Goal: Transaction & Acquisition: Subscribe to service/newsletter

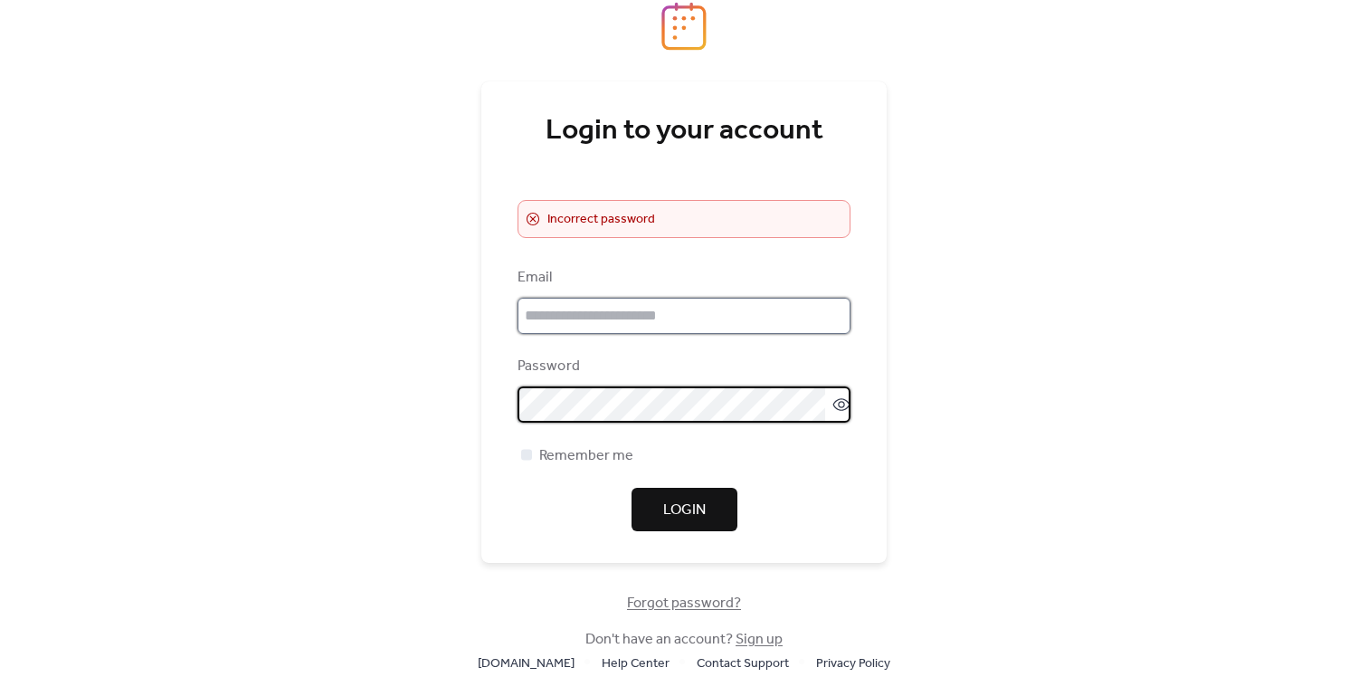
click at [678, 316] on input "email" at bounding box center [684, 316] width 333 height 36
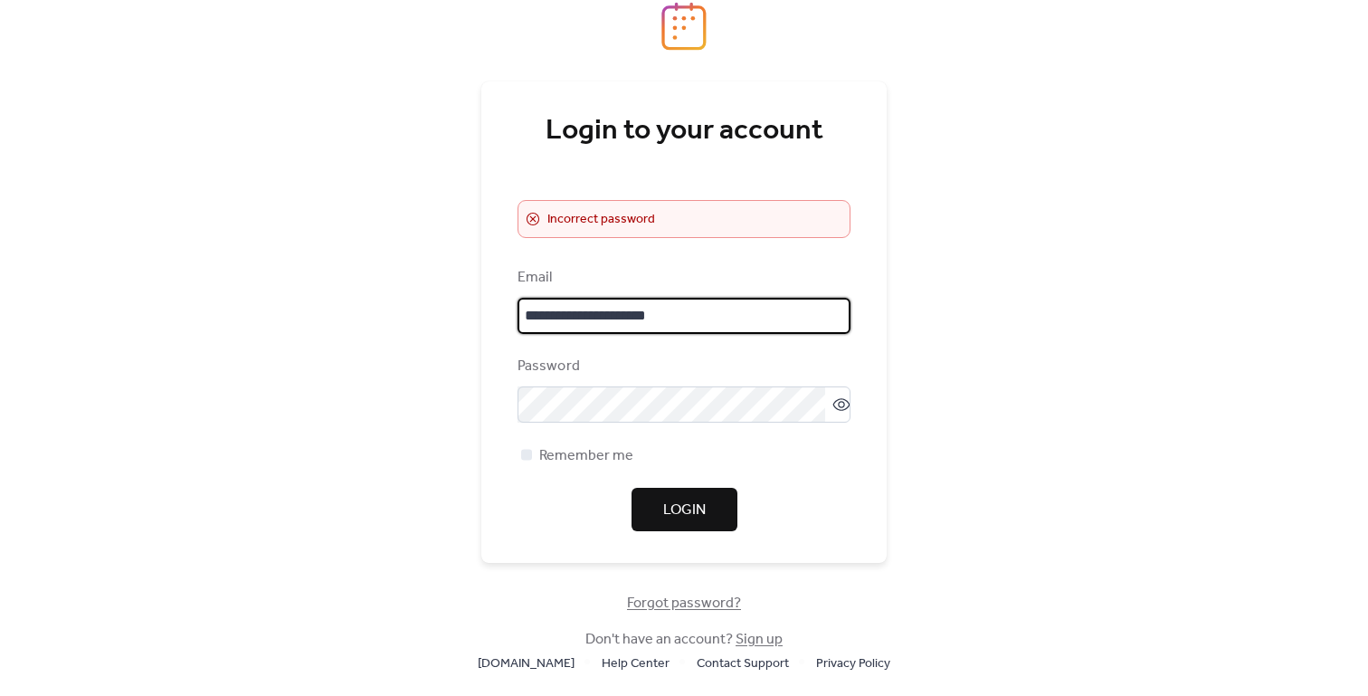
type input "**********"
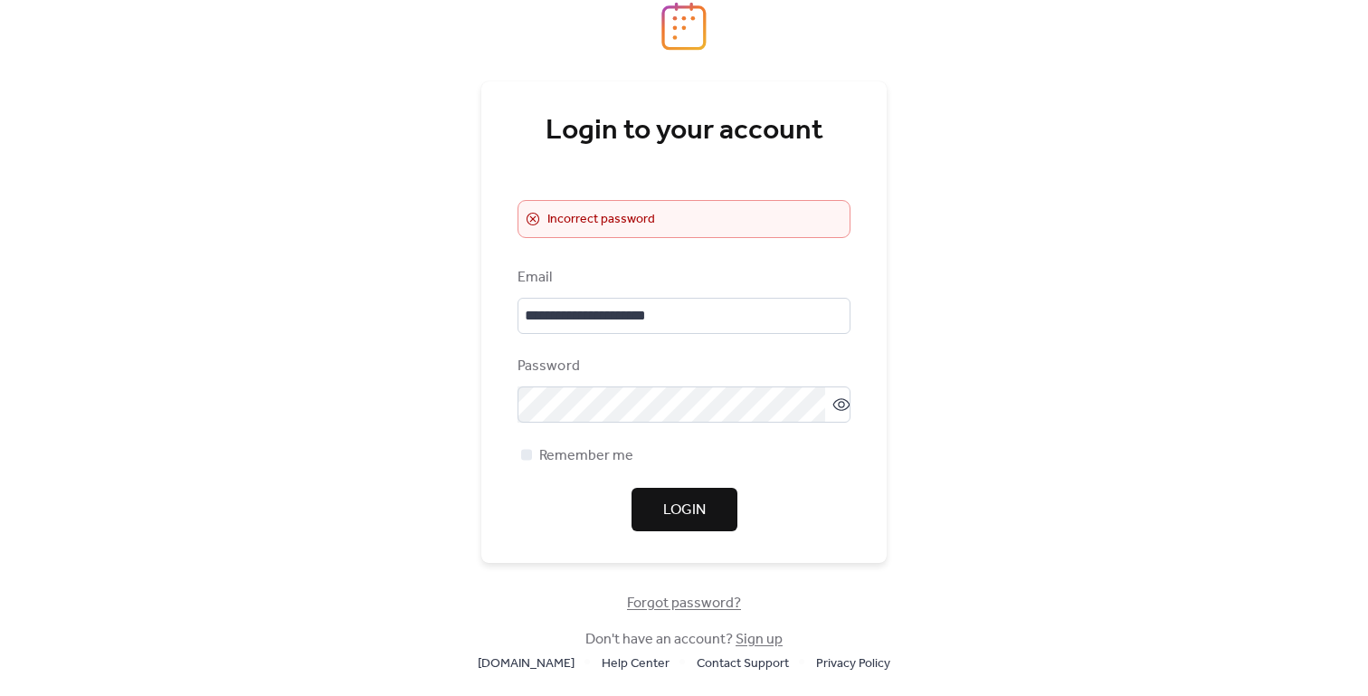
click at [660, 502] on button "Login" at bounding box center [685, 509] width 106 height 43
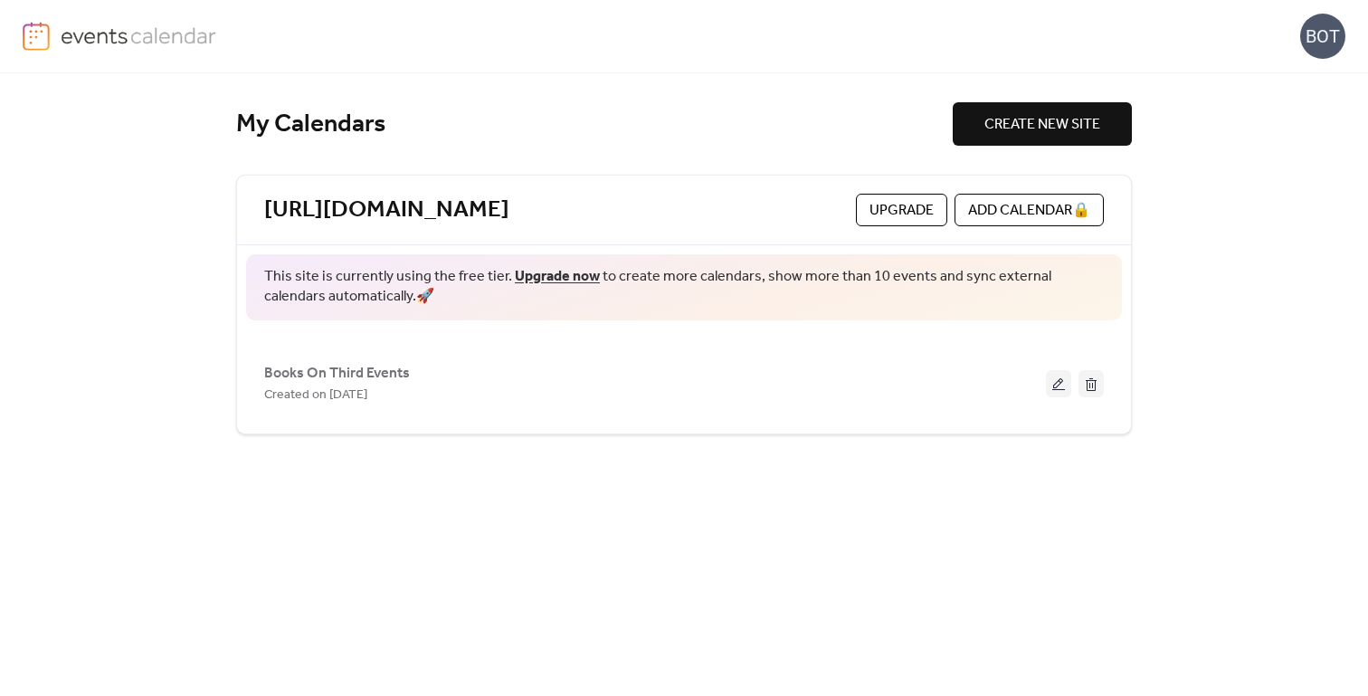
click at [894, 214] on span "Upgrade" at bounding box center [902, 211] width 64 height 22
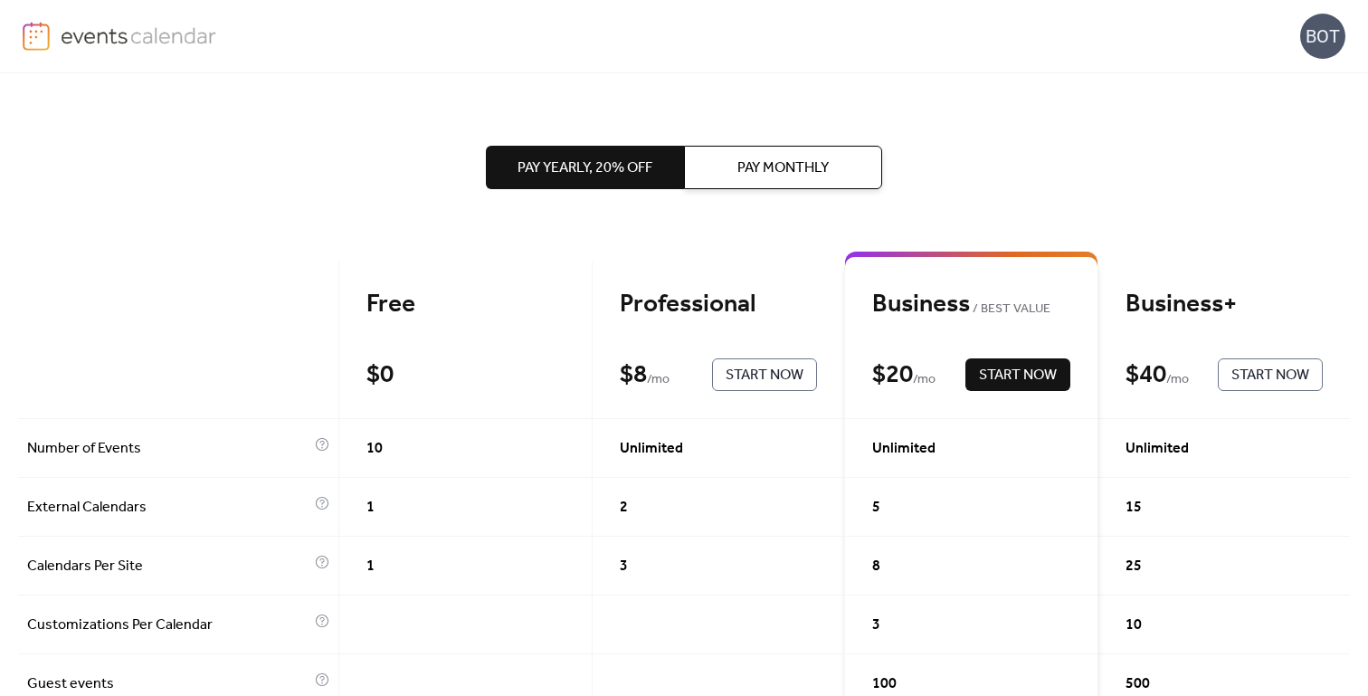
click at [773, 375] on span "Start Now" at bounding box center [765, 376] width 78 height 22
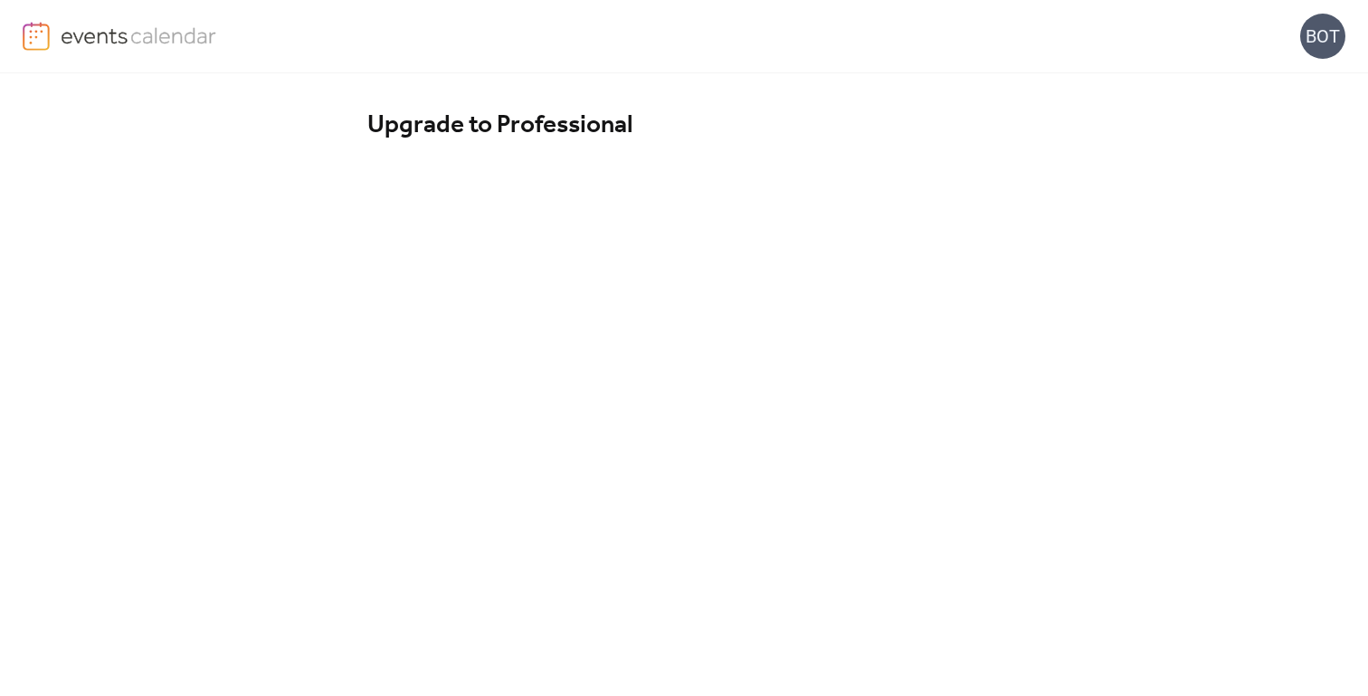
scroll to position [133, 0]
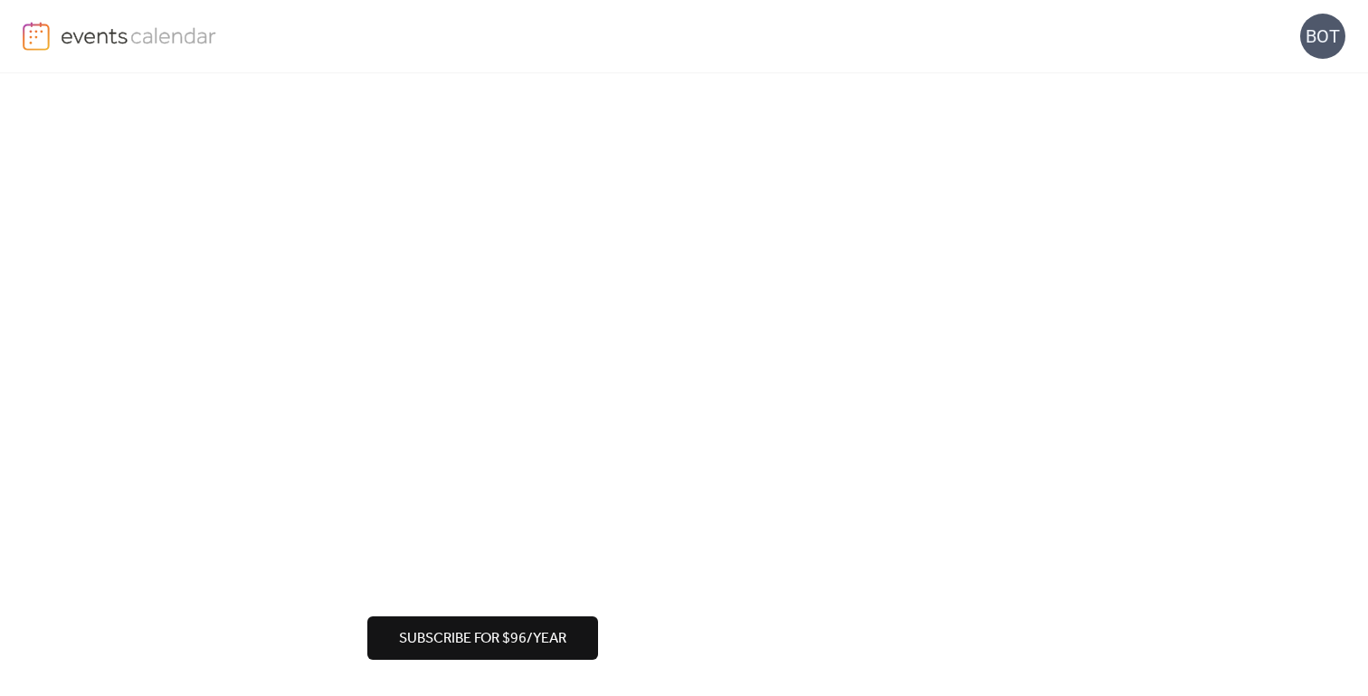
click at [506, 634] on span "Subscribe for $96/year" at bounding box center [482, 639] width 167 height 22
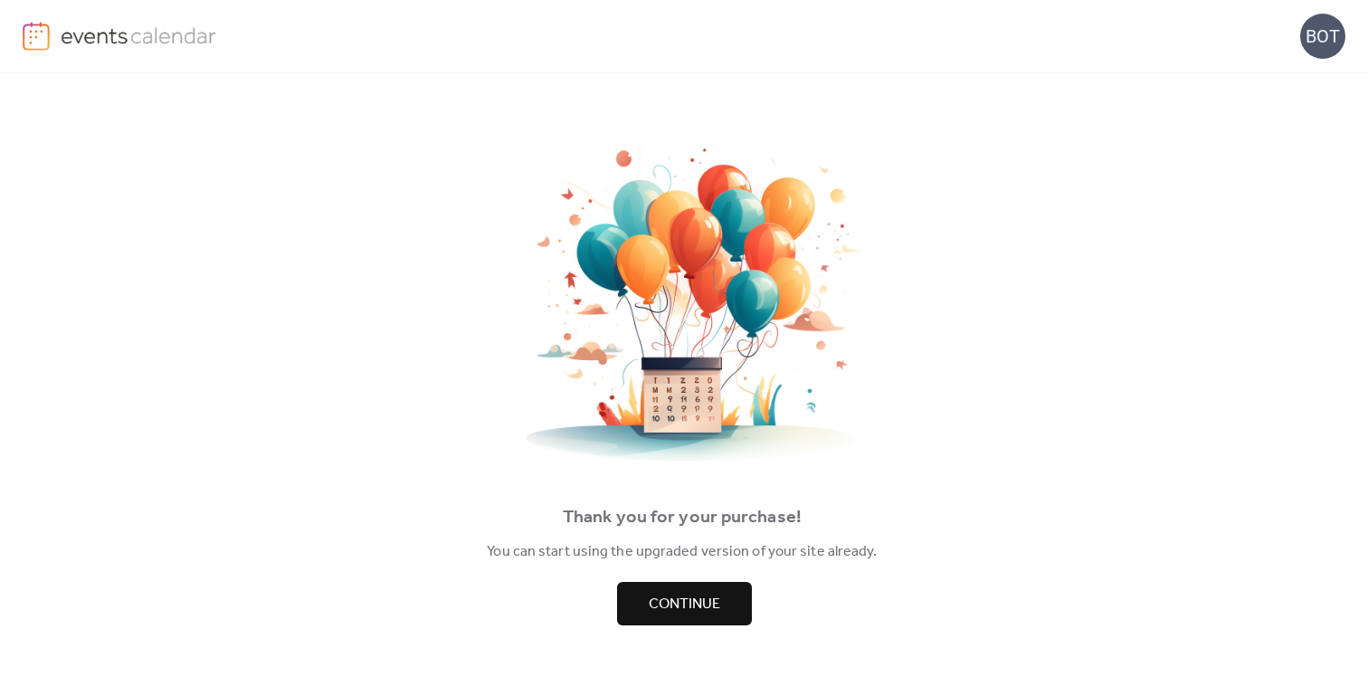
click at [701, 595] on span "Continue" at bounding box center [684, 605] width 71 height 22
